Goal: Task Accomplishment & Management: Manage account settings

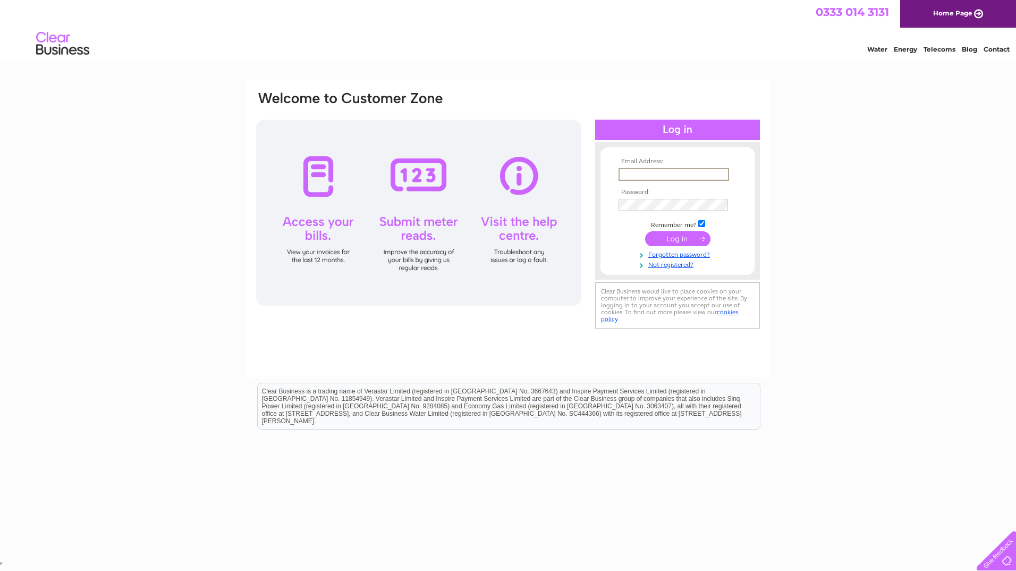
click at [683, 175] on input "text" at bounding box center [674, 174] width 111 height 13
paste input "m.skene@relatedfluidpower.com"
type input "m.skene@relatedfluidpower.com"
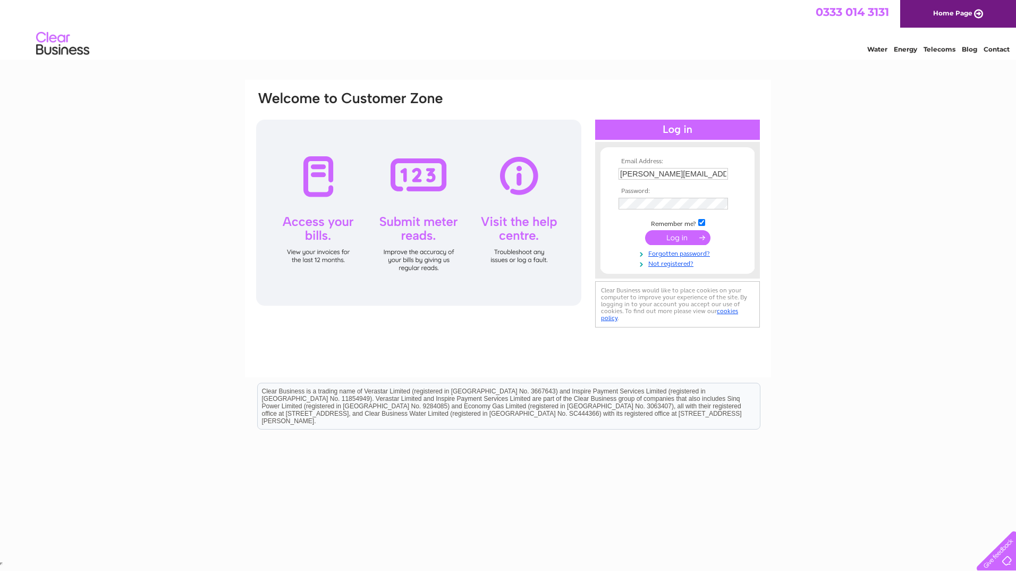
click at [823, 318] on div "Email Address: m.skene@relatedfluidpower.com Password:" at bounding box center [508, 320] width 1016 height 480
click at [671, 240] on input "submit" at bounding box center [677, 238] width 65 height 15
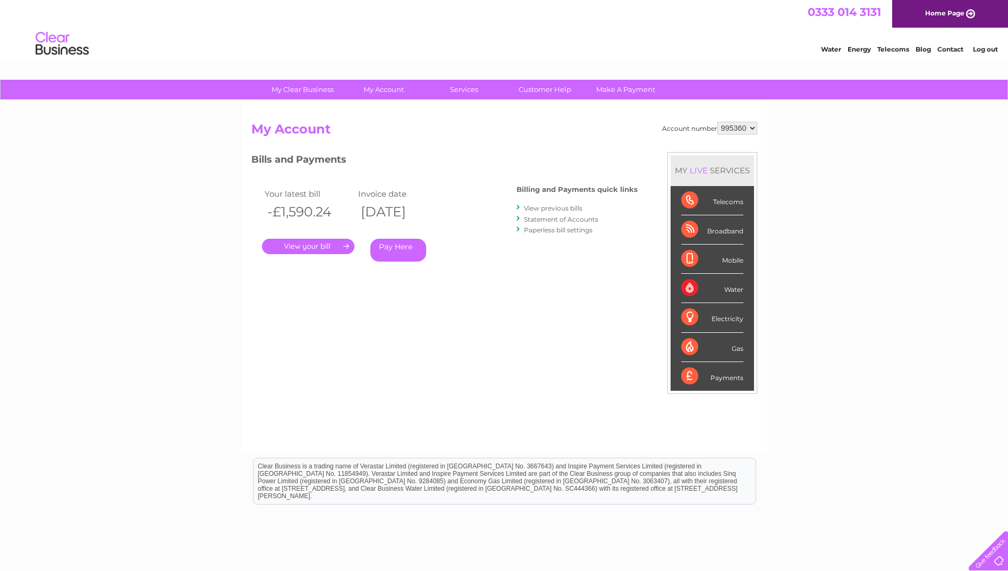
click at [311, 245] on link "." at bounding box center [308, 246] width 92 height 15
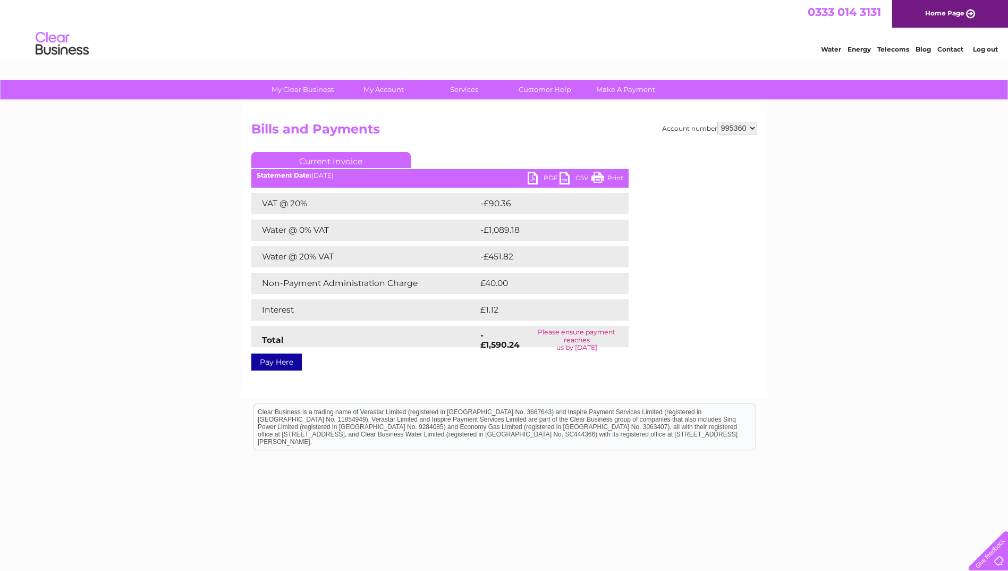
click at [545, 175] on link "PDF" at bounding box center [544, 179] width 32 height 15
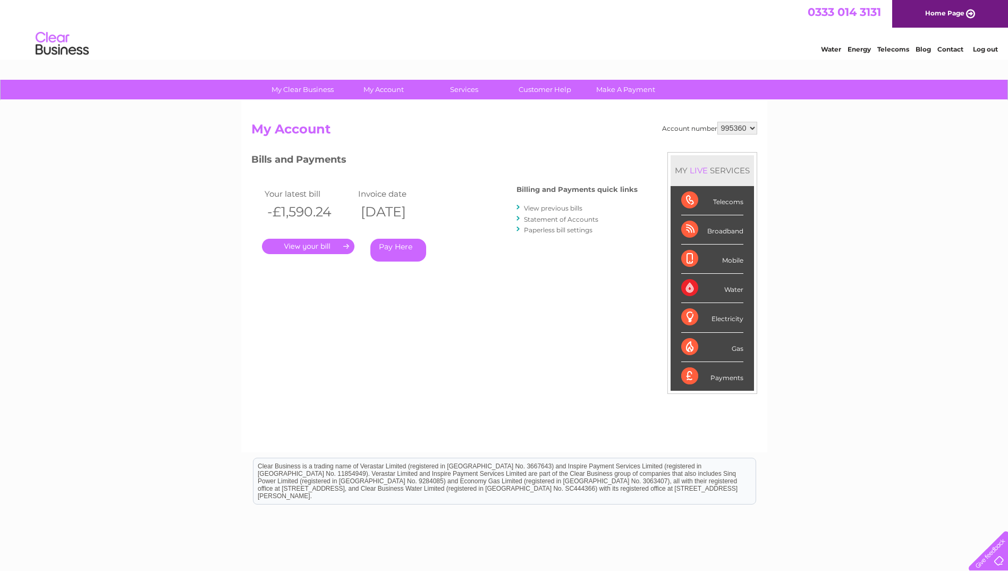
click at [549, 211] on link "View previous bills" at bounding box center [553, 208] width 58 height 8
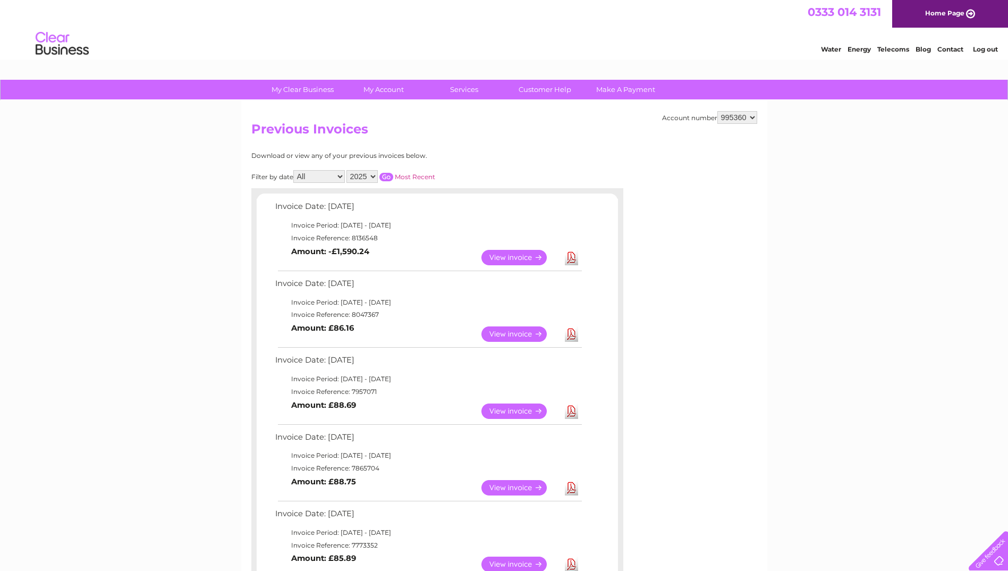
click at [503, 334] on link "View" at bounding box center [521, 333] width 78 height 15
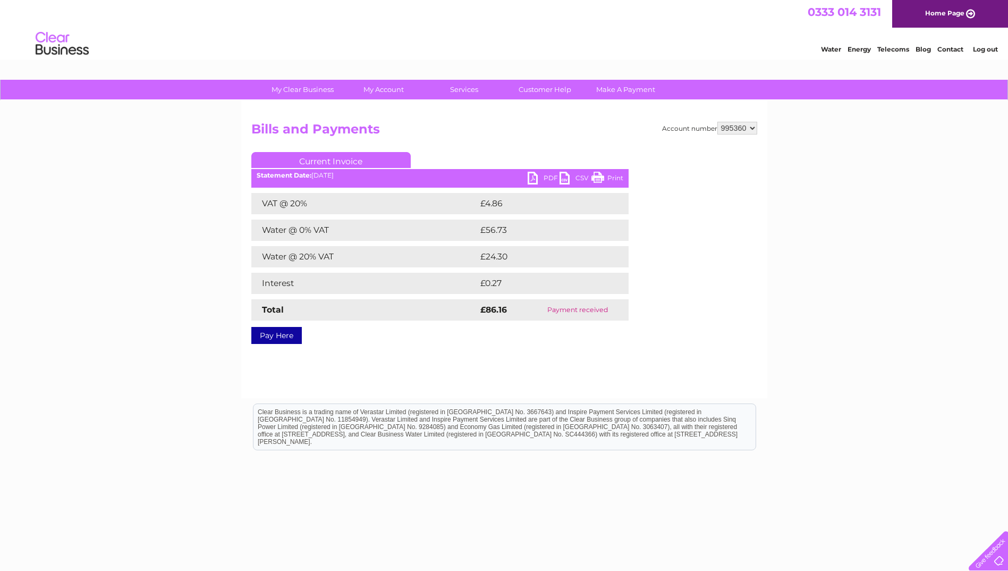
click at [539, 176] on link "PDF" at bounding box center [544, 179] width 32 height 15
click at [344, 163] on link "Current Invoice" at bounding box center [330, 160] width 159 height 16
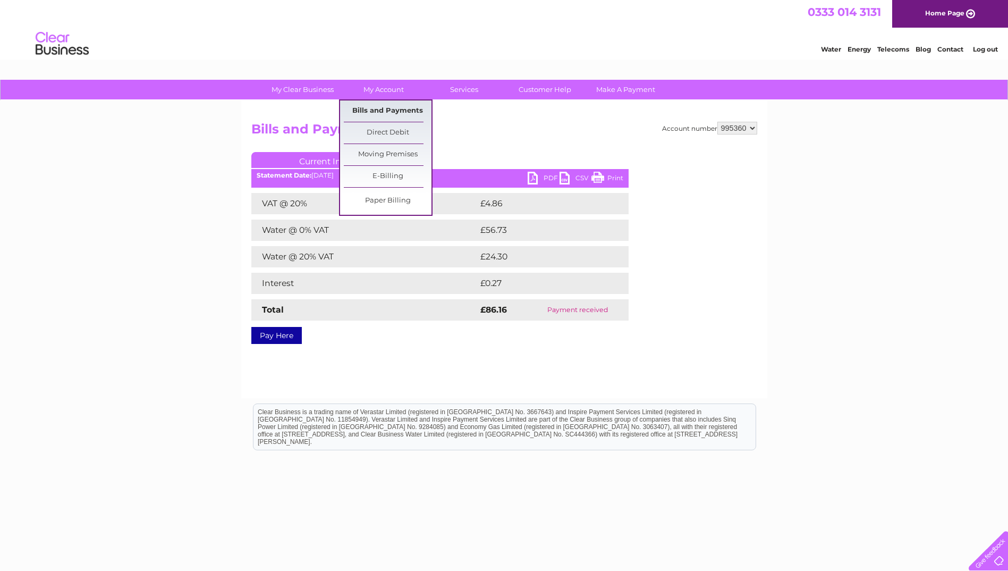
click at [389, 108] on link "Bills and Payments" at bounding box center [388, 110] width 88 height 21
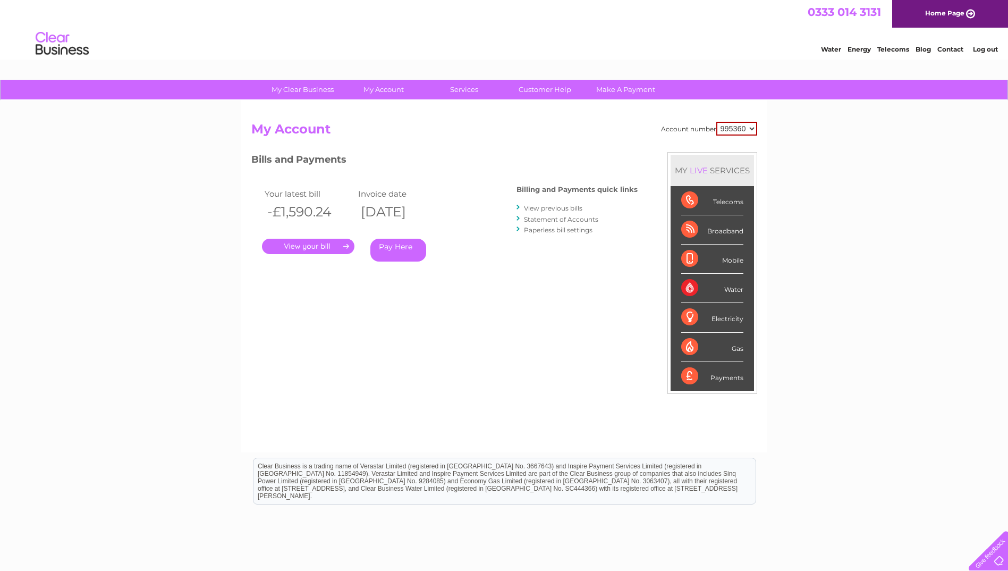
click at [549, 208] on link "View previous bills" at bounding box center [553, 208] width 58 height 8
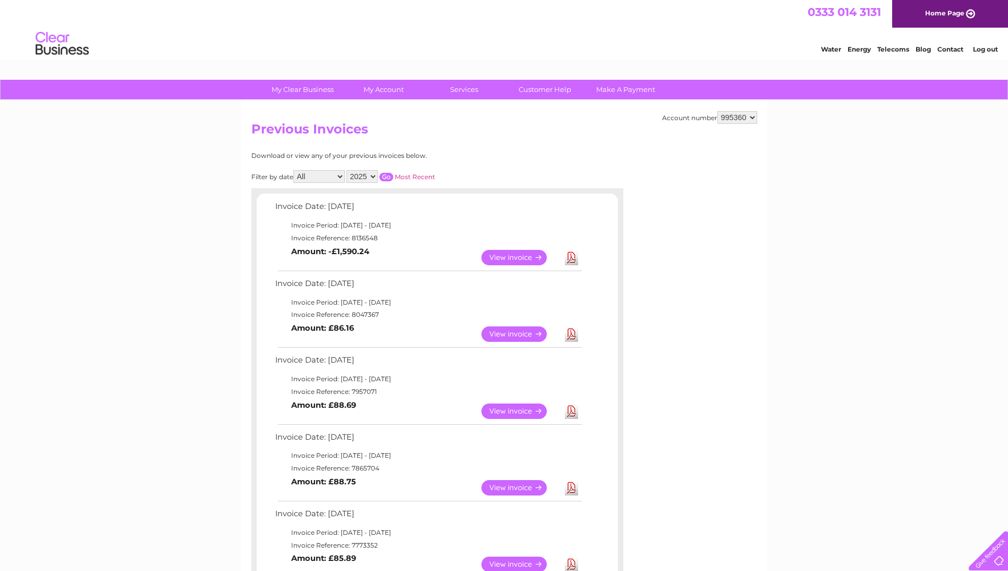
click at [373, 176] on select "2025 2024 2023 2022" at bounding box center [362, 176] width 31 height 13
click at [348, 170] on select "2025 2024 2023 2022" at bounding box center [362, 176] width 31 height 13
click at [386, 179] on input "button" at bounding box center [387, 177] width 14 height 9
click at [356, 173] on select "2025 2024 2023 2022" at bounding box center [362, 176] width 31 height 13
select select "2023"
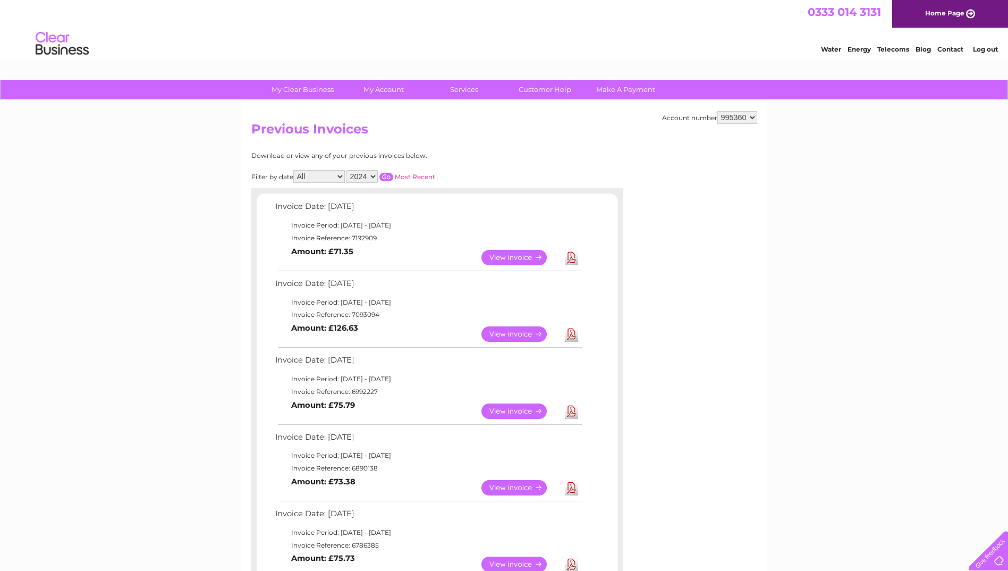
click at [348, 170] on select "2025 2024 2023 2022" at bounding box center [362, 176] width 31 height 13
click at [389, 174] on input "button" at bounding box center [387, 177] width 14 height 9
click at [505, 255] on link "View" at bounding box center [521, 257] width 78 height 15
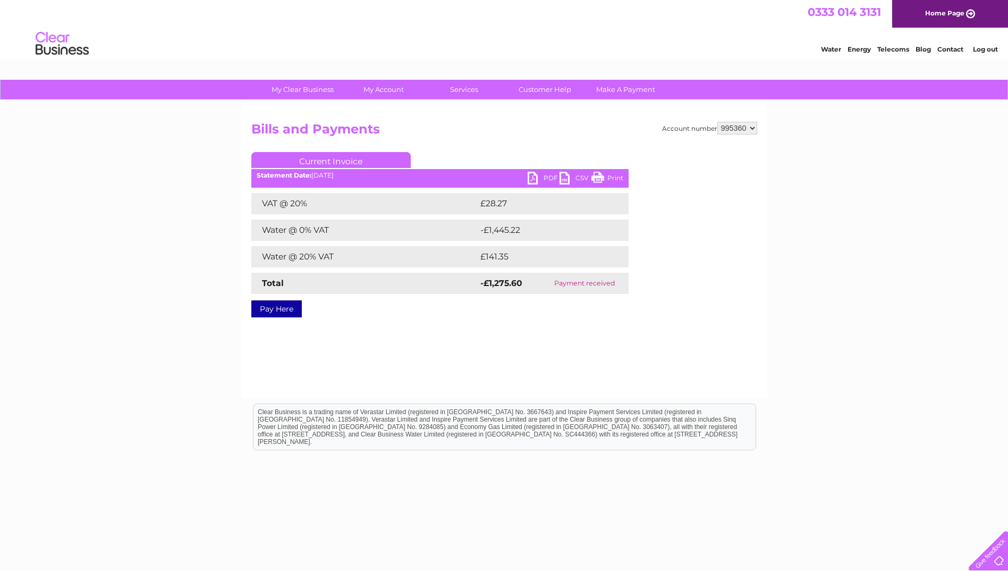
click at [539, 176] on link "PDF" at bounding box center [544, 179] width 32 height 15
click at [986, 49] on link "Log out" at bounding box center [985, 49] width 25 height 8
